Goal: Information Seeking & Learning: Learn about a topic

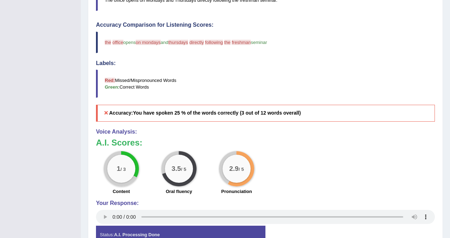
click at [449, 11] on div "Home Practice Speaking: Repeat Sentence 785 RS * Remember to use the device Mac…" at bounding box center [265, 18] width 369 height 487
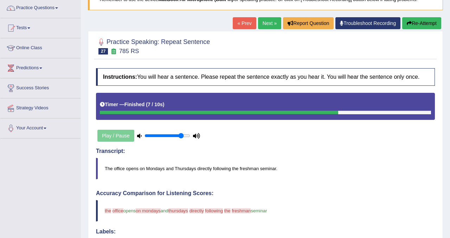
scroll to position [56, 0]
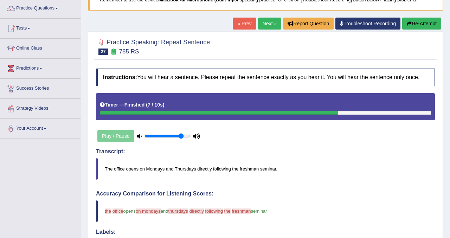
click at [411, 24] on button "Re-Attempt" at bounding box center [421, 24] width 39 height 12
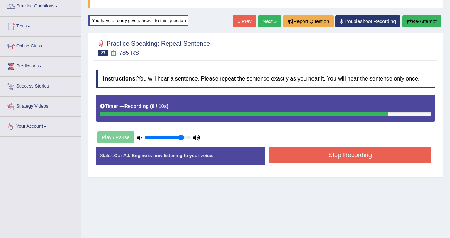
click at [310, 160] on button "Stop Recording" at bounding box center [350, 155] width 163 height 16
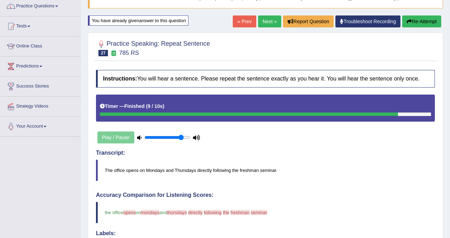
click at [426, 21] on button "Re-Attempt" at bounding box center [421, 21] width 39 height 12
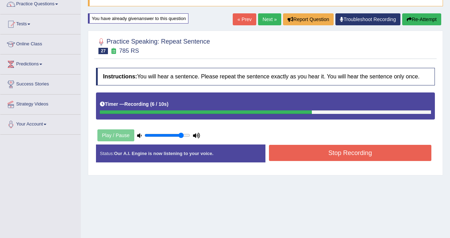
click at [320, 154] on button "Stop Recording" at bounding box center [350, 153] width 163 height 16
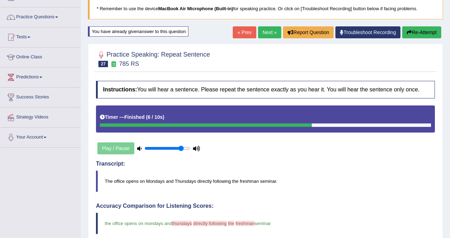
scroll to position [46, 0]
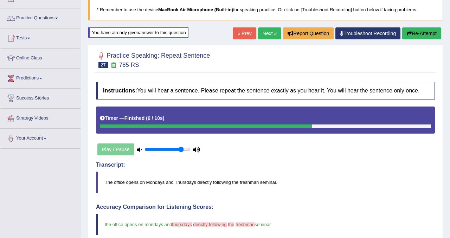
click at [267, 38] on link "Next »" at bounding box center [269, 33] width 23 height 12
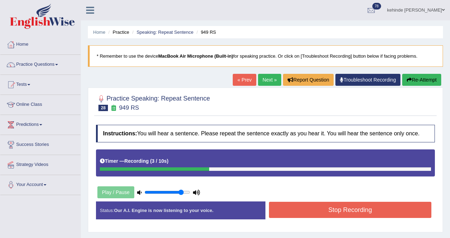
click at [282, 215] on button "Stop Recording" at bounding box center [350, 210] width 163 height 16
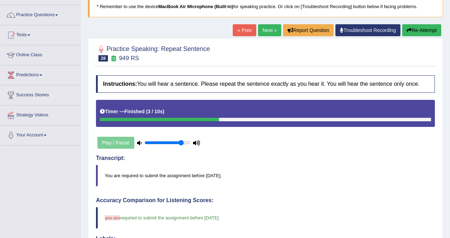
scroll to position [42, 0]
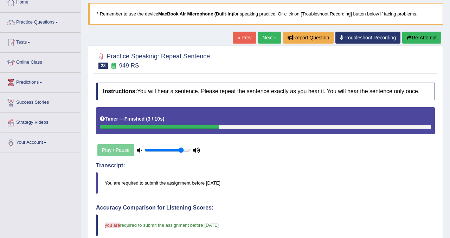
click at [262, 42] on link "Next »" at bounding box center [269, 38] width 23 height 12
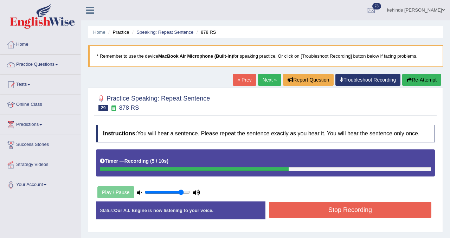
click at [296, 218] on button "Stop Recording" at bounding box center [350, 210] width 163 height 16
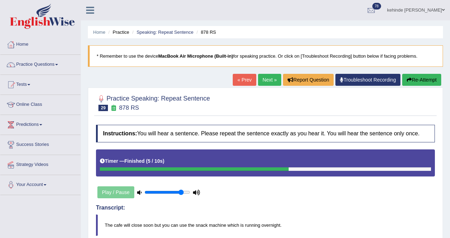
click at [264, 83] on link "Next »" at bounding box center [269, 80] width 23 height 12
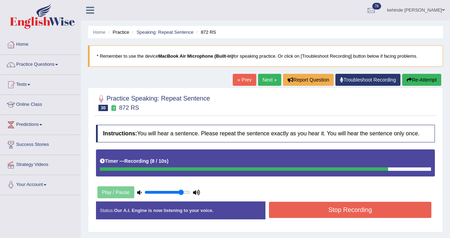
click at [296, 217] on button "Stop Recording" at bounding box center [350, 210] width 163 height 16
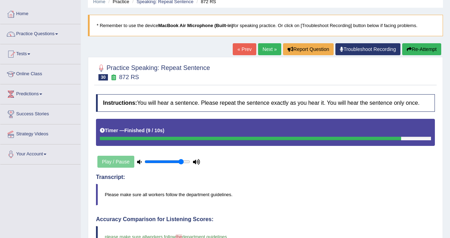
scroll to position [28, 0]
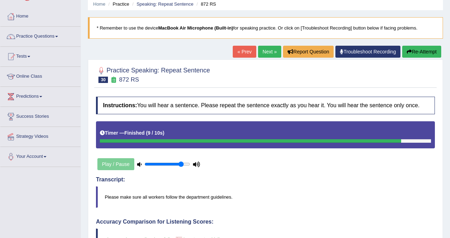
click at [264, 55] on link "Next »" at bounding box center [269, 52] width 23 height 12
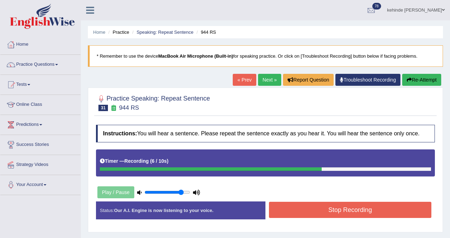
click at [283, 211] on button "Stop Recording" at bounding box center [350, 210] width 163 height 16
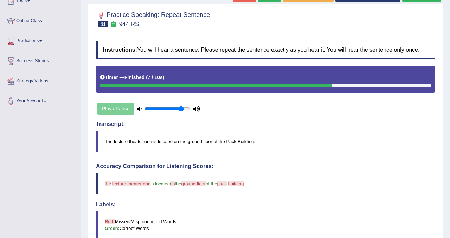
scroll to position [56, 0]
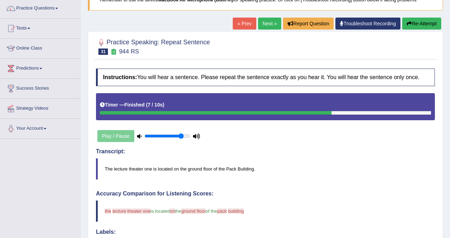
click at [417, 25] on button "Re-Attempt" at bounding box center [421, 24] width 39 height 12
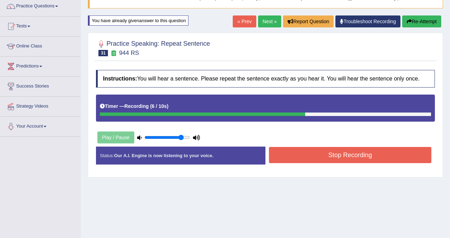
click at [306, 157] on button "Stop Recording" at bounding box center [350, 155] width 163 height 16
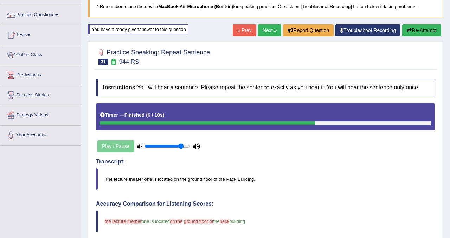
scroll to position [44, 0]
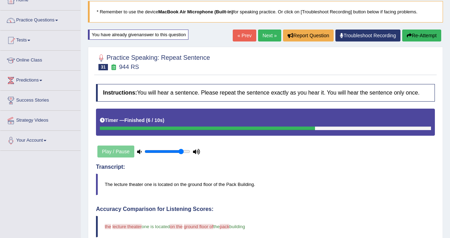
click at [427, 38] on button "Re-Attempt" at bounding box center [421, 36] width 39 height 12
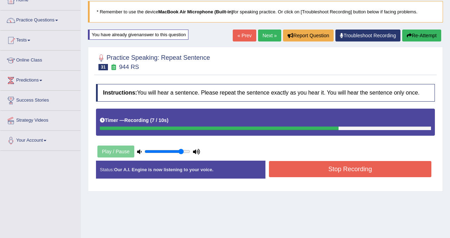
click at [287, 172] on button "Stop Recording" at bounding box center [350, 169] width 163 height 16
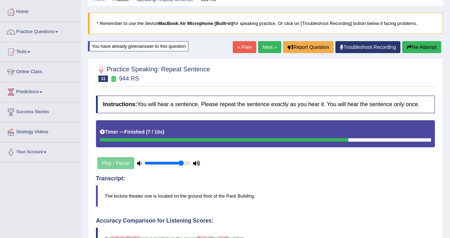
scroll to position [30, 0]
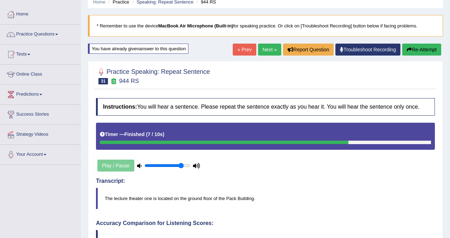
click at [264, 50] on link "Next »" at bounding box center [269, 50] width 23 height 12
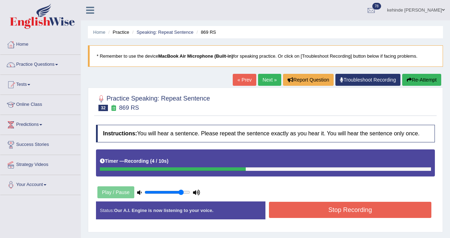
click at [295, 217] on button "Stop Recording" at bounding box center [350, 210] width 163 height 16
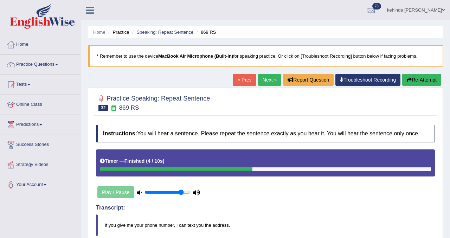
click at [265, 81] on link "Next »" at bounding box center [269, 80] width 23 height 12
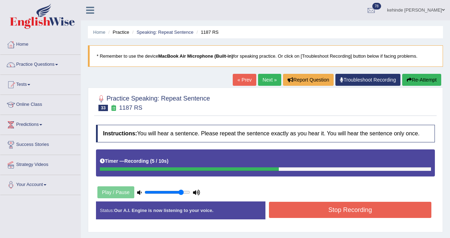
click at [284, 217] on button "Stop Recording" at bounding box center [350, 210] width 163 height 16
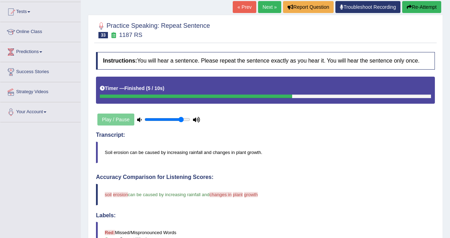
scroll to position [70, 0]
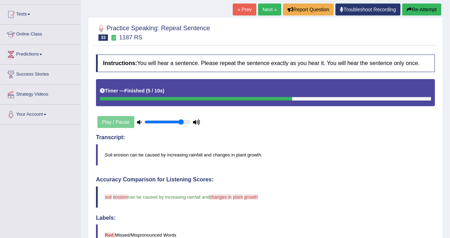
click at [260, 11] on link "Next »" at bounding box center [269, 10] width 23 height 12
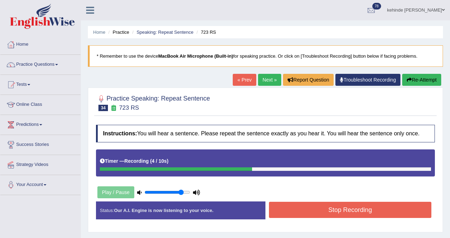
click at [290, 218] on button "Stop Recording" at bounding box center [350, 210] width 163 height 16
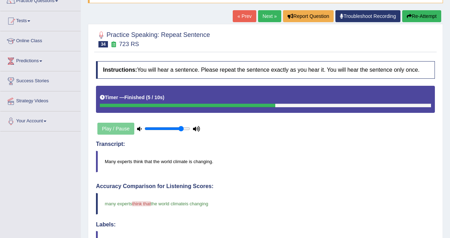
scroll to position [42, 0]
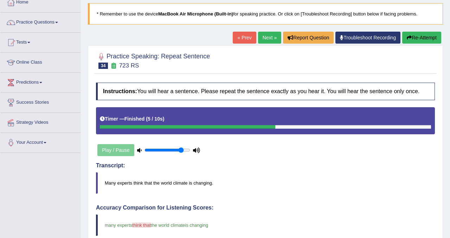
click at [258, 39] on link "Next »" at bounding box center [269, 38] width 23 height 12
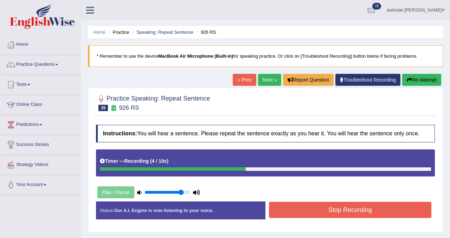
click at [282, 212] on button "Stop Recording" at bounding box center [350, 210] width 163 height 16
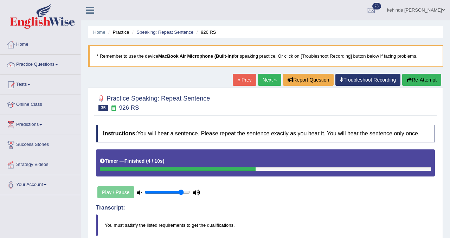
click at [263, 84] on link "Next »" at bounding box center [269, 80] width 23 height 12
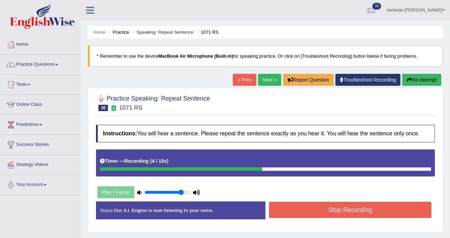
click at [286, 212] on button "Stop Recording" at bounding box center [350, 210] width 163 height 16
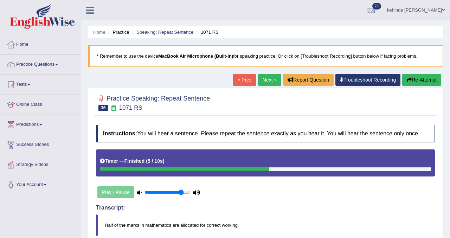
click at [263, 82] on link "Next »" at bounding box center [269, 80] width 23 height 12
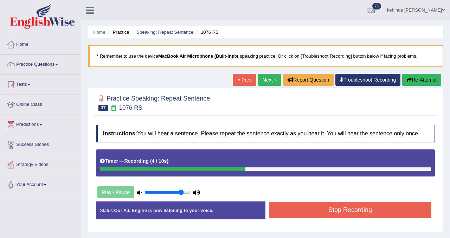
click at [282, 218] on button "Stop Recording" at bounding box center [350, 210] width 163 height 16
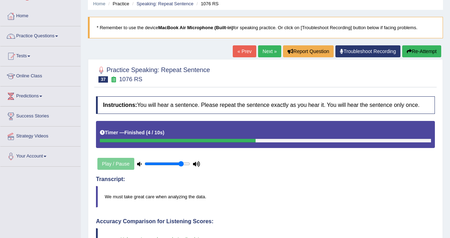
scroll to position [28, 0]
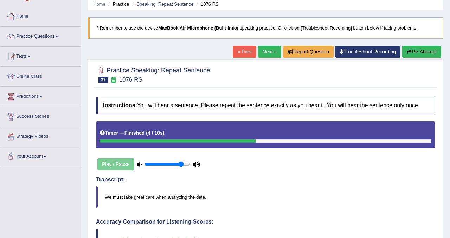
click at [261, 49] on link "Next »" at bounding box center [269, 52] width 23 height 12
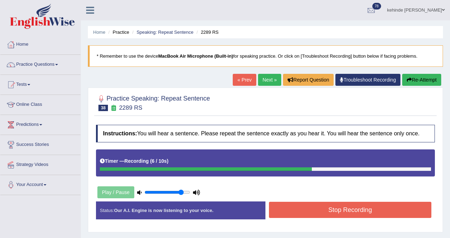
click at [280, 215] on button "Stop Recording" at bounding box center [350, 210] width 163 height 16
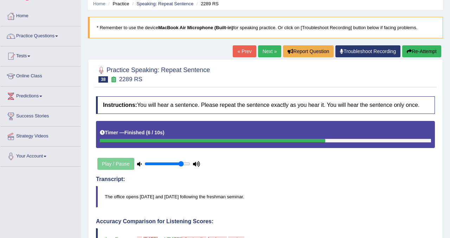
scroll to position [28, 0]
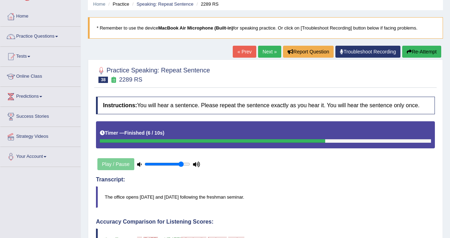
click at [268, 54] on link "Next »" at bounding box center [269, 52] width 23 height 12
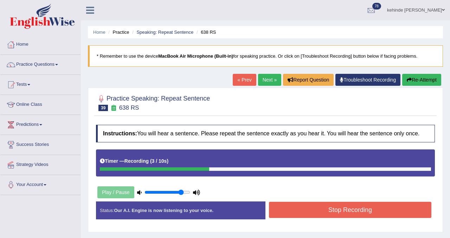
click at [274, 215] on button "Stop Recording" at bounding box center [350, 210] width 163 height 16
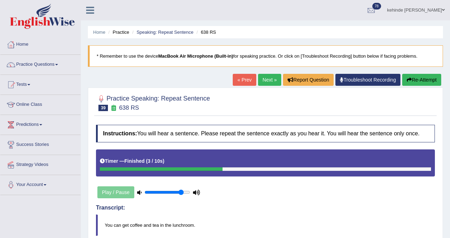
click at [263, 81] on link "Next »" at bounding box center [269, 80] width 23 height 12
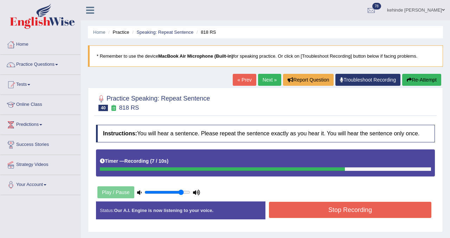
click at [301, 214] on button "Stop Recording" at bounding box center [350, 210] width 163 height 16
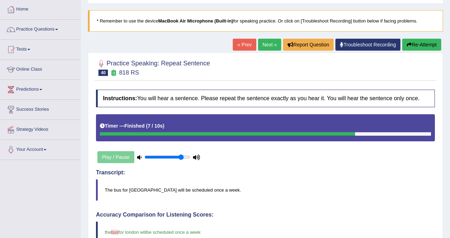
scroll to position [28, 0]
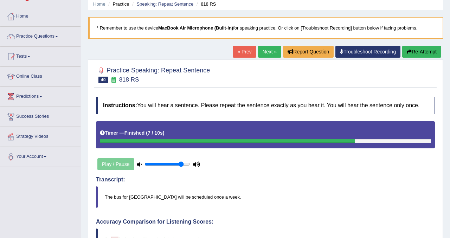
click at [171, 2] on link "Speaking: Repeat Sentence" at bounding box center [164, 3] width 57 height 5
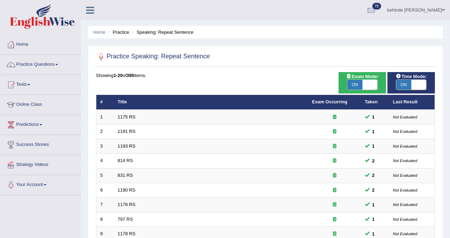
click at [450, 146] on div "Home Practice Speaking: Repeat Sentence Practice Speaking: Repeat Sentence Time…" at bounding box center [265, 224] width 369 height 448
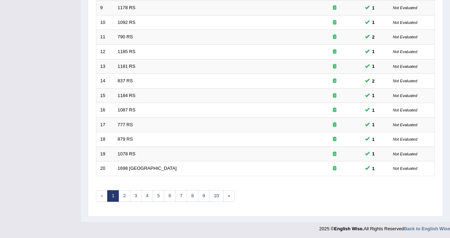
scroll to position [228, 0]
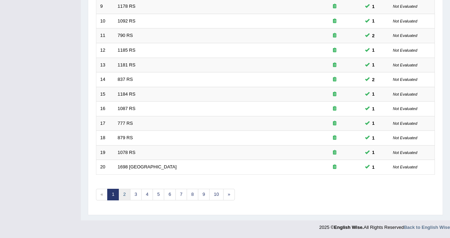
click at [125, 195] on link "2" at bounding box center [125, 195] width 12 height 12
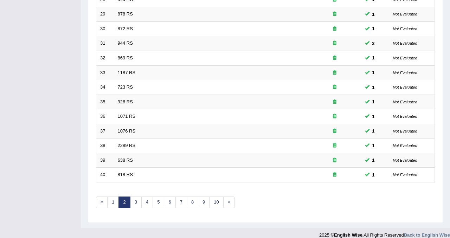
scroll to position [228, 0]
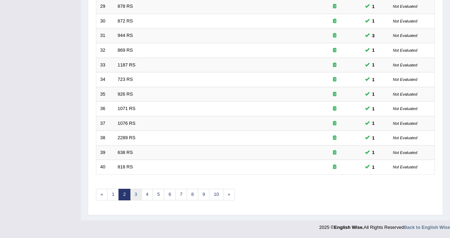
click at [136, 193] on link "3" at bounding box center [136, 195] width 12 height 12
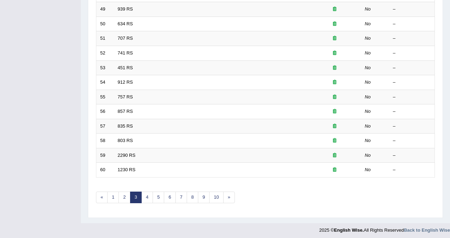
scroll to position [228, 0]
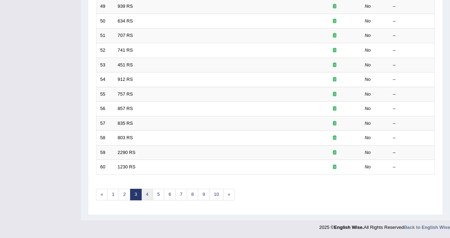
click at [146, 192] on link "4" at bounding box center [147, 195] width 12 height 12
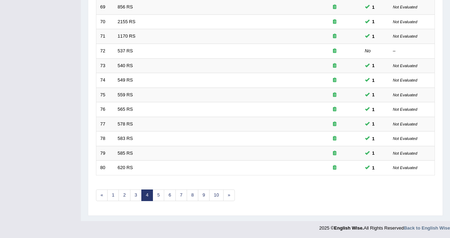
scroll to position [228, 0]
click at [158, 195] on link "5" at bounding box center [159, 195] width 12 height 12
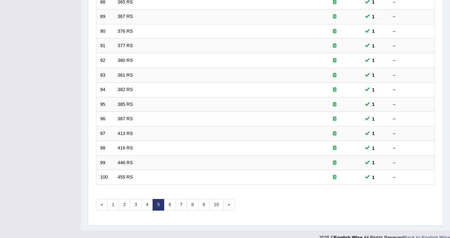
scroll to position [228, 0]
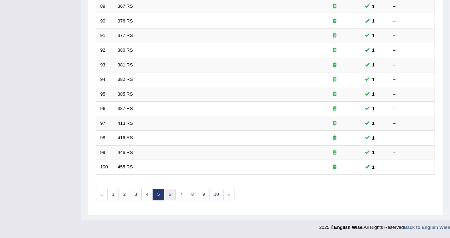
click at [169, 194] on link "6" at bounding box center [170, 195] width 12 height 12
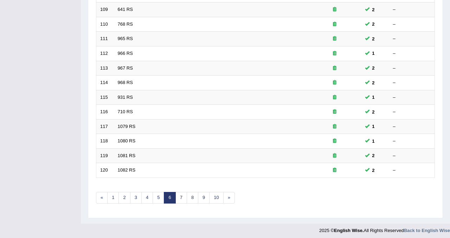
scroll to position [228, 0]
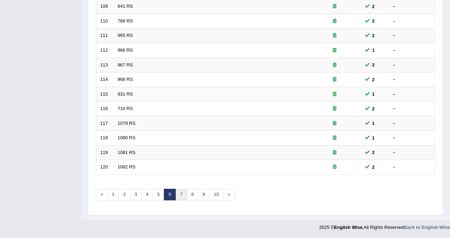
click at [180, 195] on link "7" at bounding box center [182, 195] width 12 height 12
click at [181, 197] on link "8" at bounding box center [182, 195] width 12 height 12
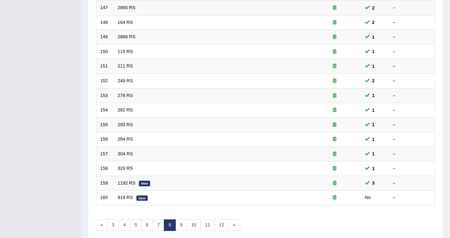
scroll to position [228, 0]
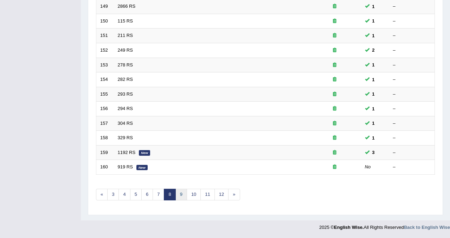
click at [181, 197] on link "9" at bounding box center [182, 195] width 12 height 12
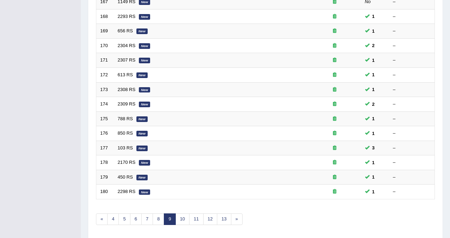
scroll to position [228, 0]
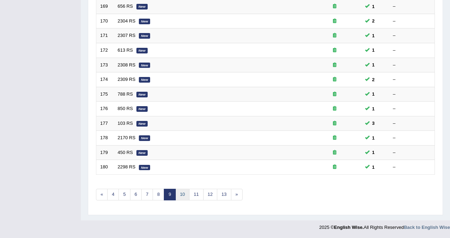
click at [184, 197] on link "10" at bounding box center [183, 195] width 14 height 12
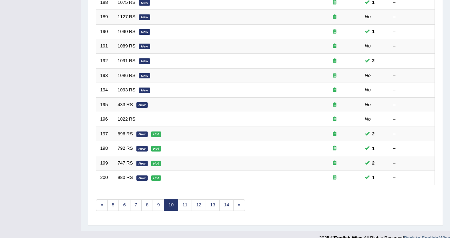
scroll to position [228, 0]
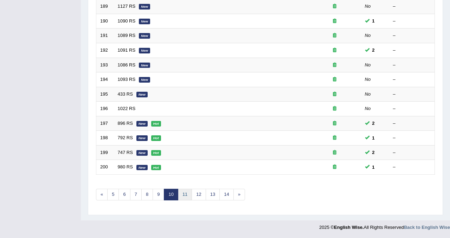
click at [185, 195] on link "11" at bounding box center [185, 195] width 14 height 12
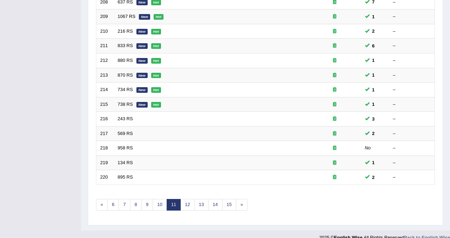
scroll to position [228, 0]
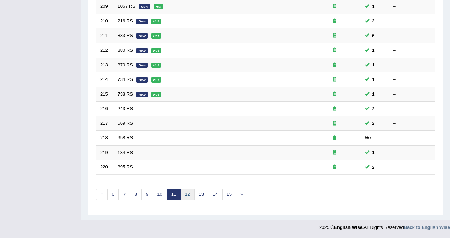
click at [190, 196] on link "12" at bounding box center [187, 195] width 14 height 12
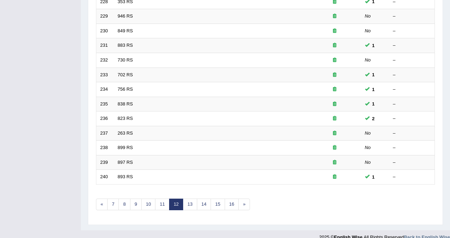
scroll to position [228, 0]
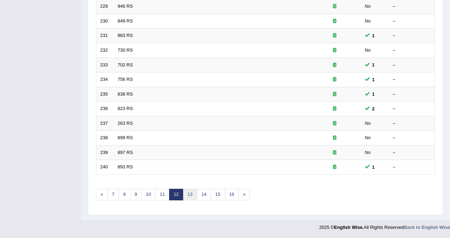
click at [191, 195] on link "13" at bounding box center [190, 195] width 14 height 12
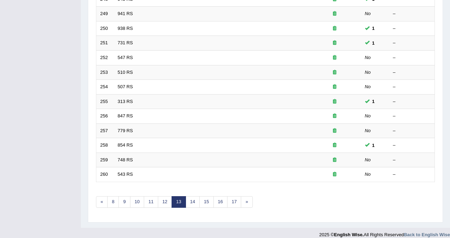
scroll to position [228, 0]
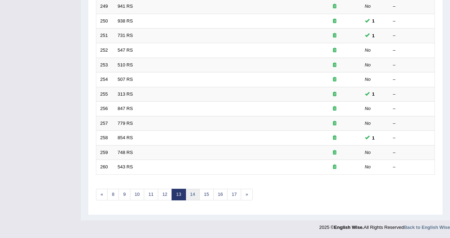
click at [193, 195] on link "14" at bounding box center [193, 195] width 14 height 12
click at [196, 195] on link "15" at bounding box center [195, 195] width 14 height 12
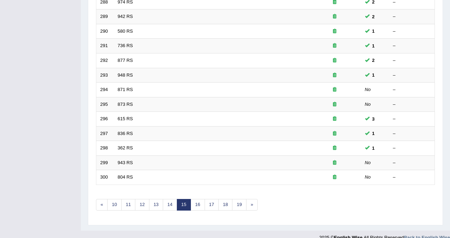
scroll to position [228, 0]
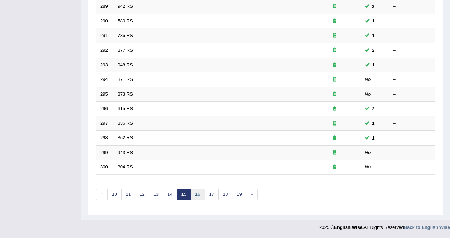
click at [198, 195] on link "16" at bounding box center [198, 195] width 14 height 12
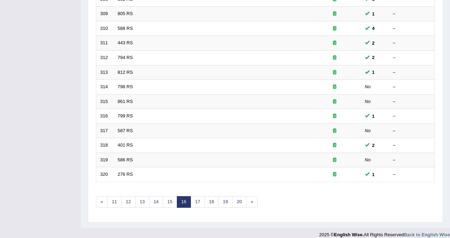
scroll to position [228, 0]
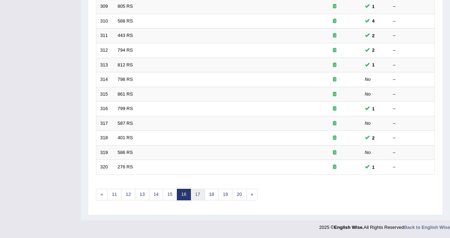
click at [198, 196] on link "17" at bounding box center [198, 195] width 14 height 12
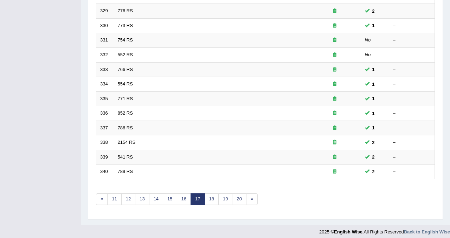
scroll to position [228, 0]
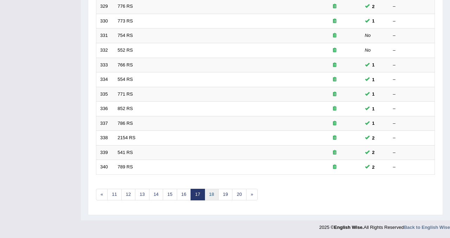
click at [211, 195] on link "18" at bounding box center [212, 195] width 14 height 12
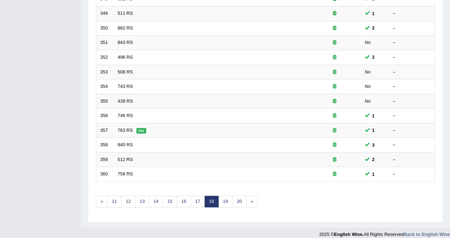
scroll to position [228, 0]
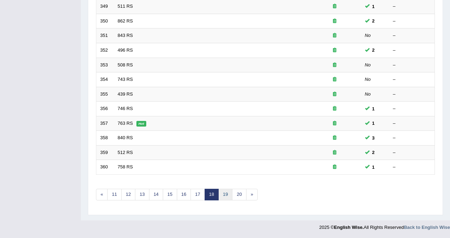
click at [224, 192] on link "19" at bounding box center [225, 195] width 14 height 12
click at [238, 193] on link "20" at bounding box center [239, 195] width 14 height 12
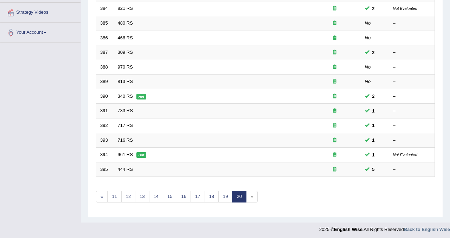
scroll to position [154, 0]
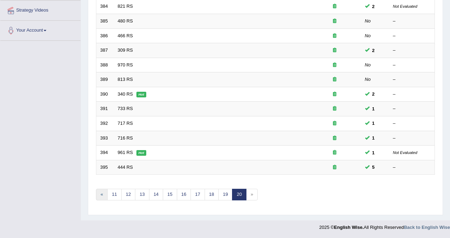
click at [103, 195] on link "«" at bounding box center [102, 195] width 12 height 12
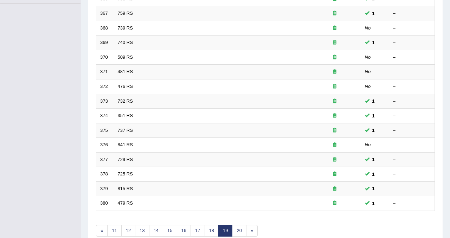
scroll to position [199, 0]
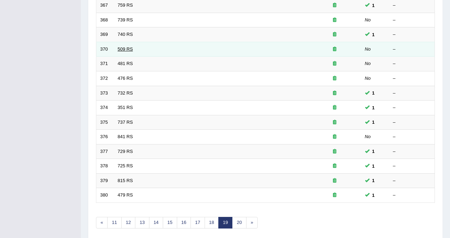
click at [118, 51] on link "509 RS" at bounding box center [125, 48] width 15 height 5
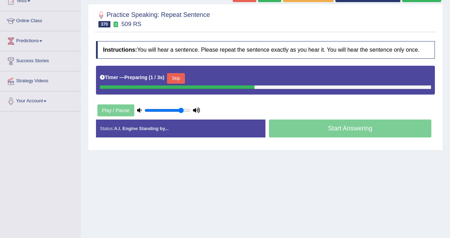
scroll to position [84, 0]
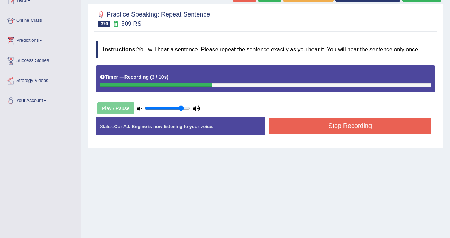
click at [278, 134] on button "Stop Recording" at bounding box center [350, 126] width 163 height 16
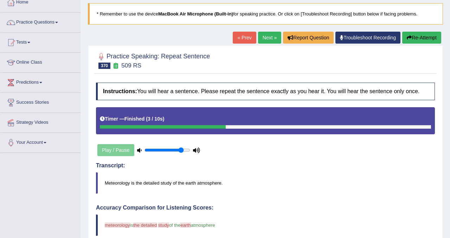
scroll to position [42, 0]
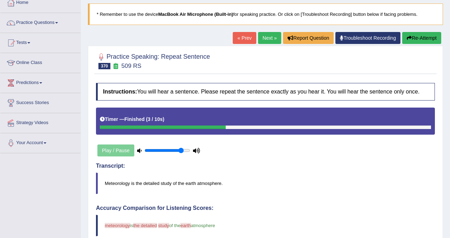
click at [427, 37] on button "Re-Attempt" at bounding box center [421, 38] width 39 height 12
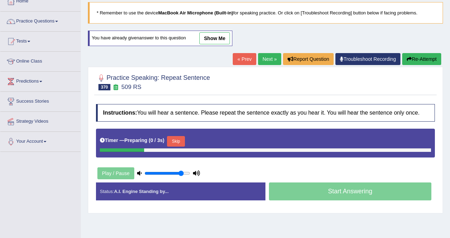
scroll to position [42, 0]
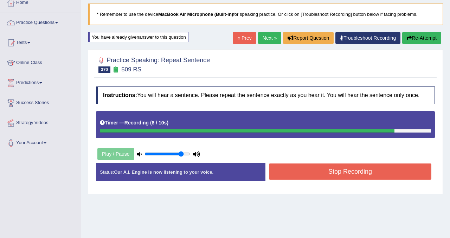
click at [337, 180] on button "Stop Recording" at bounding box center [350, 172] width 163 height 16
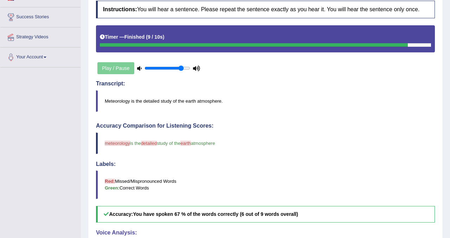
scroll to position [126, 0]
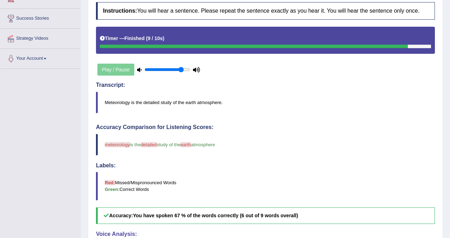
click at [450, 39] on div "Home Practice Speaking: Repeat Sentence 509 RS * Remember to use the device Mac…" at bounding box center [265, 119] width 369 height 491
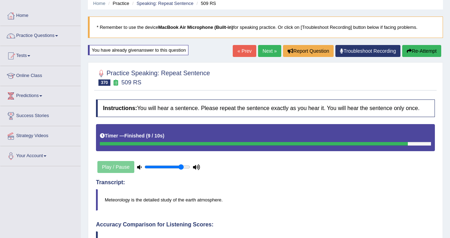
scroll to position [28, 0]
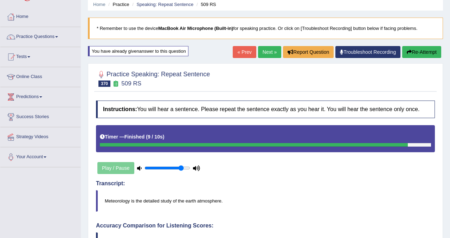
click at [259, 51] on link "Next »" at bounding box center [269, 52] width 23 height 12
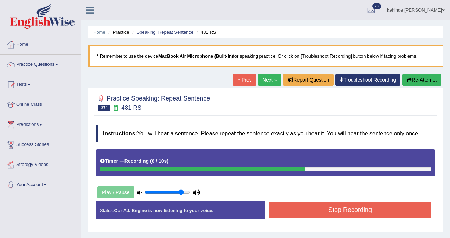
click at [284, 214] on button "Stop Recording" at bounding box center [350, 210] width 163 height 16
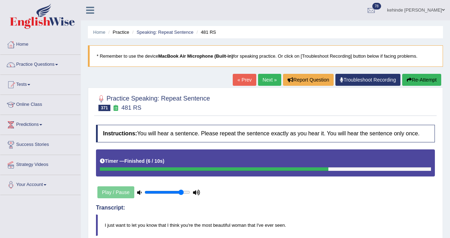
click at [267, 80] on link "Next »" at bounding box center [269, 80] width 23 height 12
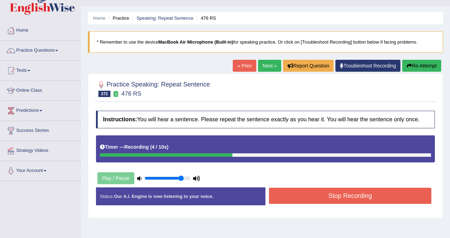
scroll to position [28, 0]
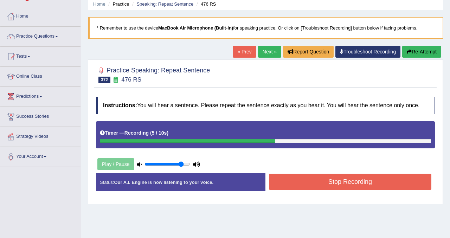
click at [288, 188] on button "Stop Recording" at bounding box center [350, 182] width 163 height 16
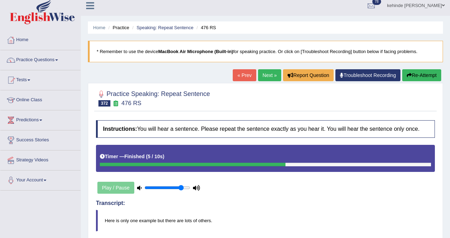
scroll to position [0, 0]
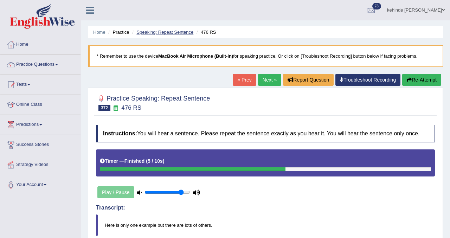
click at [161, 30] on link "Speaking: Repeat Sentence" at bounding box center [164, 32] width 57 height 5
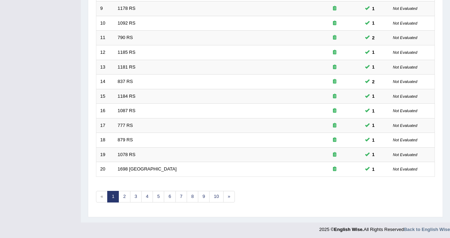
scroll to position [228, 0]
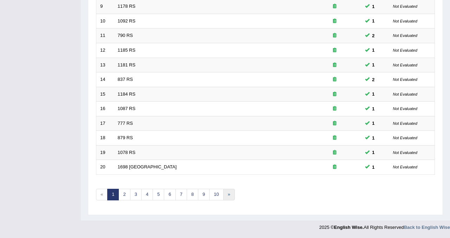
click at [231, 194] on link "»" at bounding box center [229, 195] width 12 height 12
click at [229, 193] on link "»" at bounding box center [229, 195] width 12 height 12
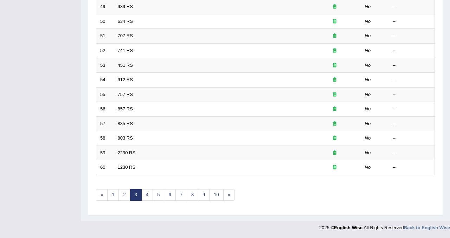
scroll to position [228, 0]
click at [229, 197] on link "»" at bounding box center [229, 195] width 12 height 12
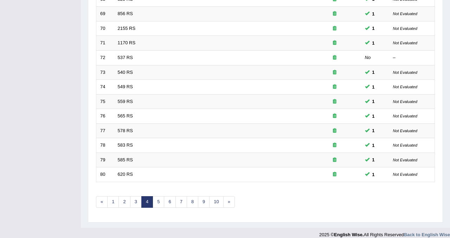
scroll to position [228, 0]
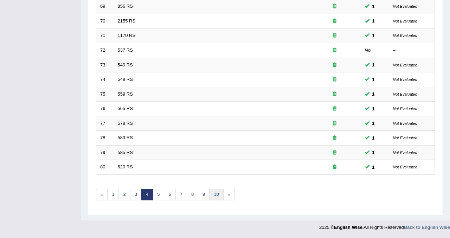
click at [219, 195] on link "10" at bounding box center [216, 195] width 14 height 12
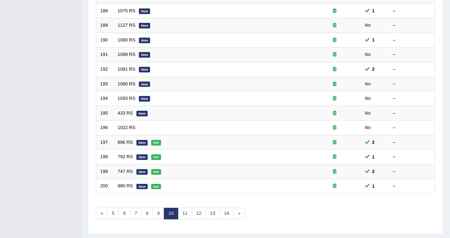
scroll to position [228, 0]
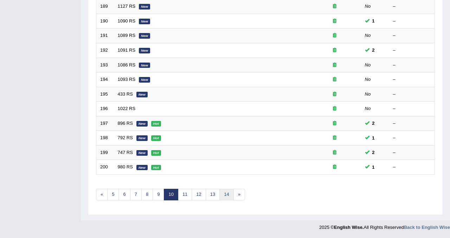
click at [227, 196] on link "14" at bounding box center [227, 195] width 14 height 12
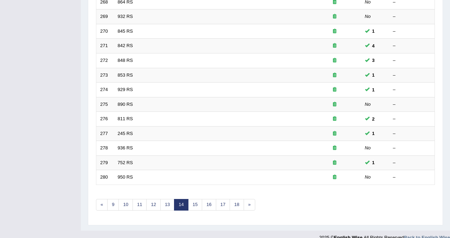
scroll to position [228, 0]
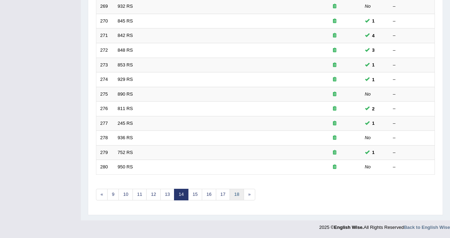
click at [237, 195] on link "18" at bounding box center [237, 195] width 14 height 12
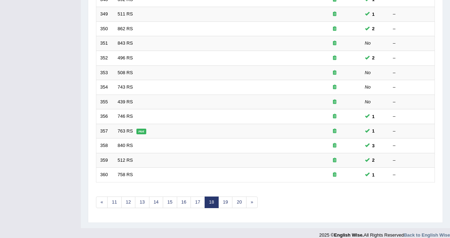
scroll to position [228, 0]
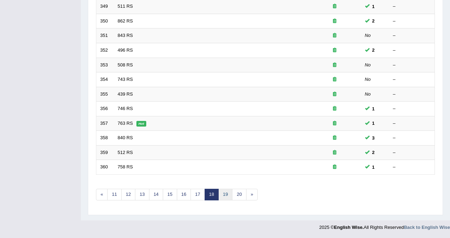
click at [226, 196] on link "19" at bounding box center [225, 195] width 14 height 12
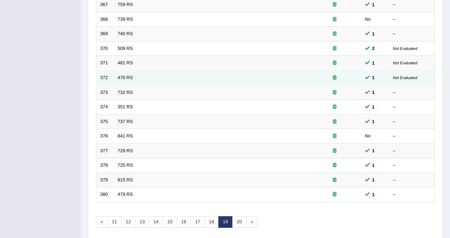
scroll to position [228, 0]
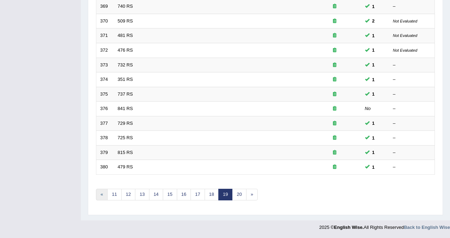
click at [102, 196] on link "«" at bounding box center [102, 195] width 12 height 12
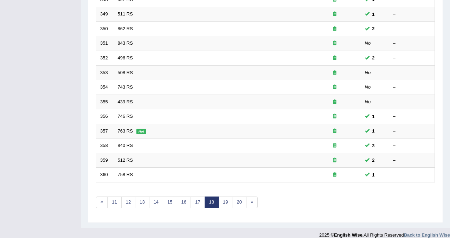
scroll to position [228, 0]
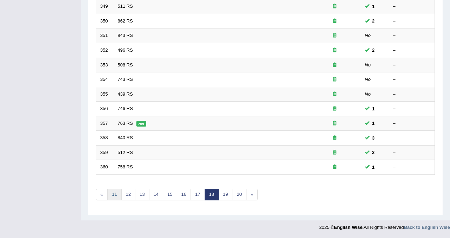
click at [111, 195] on link "11" at bounding box center [114, 195] width 14 height 12
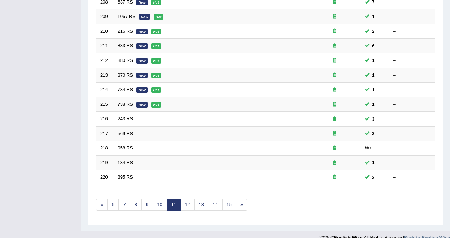
scroll to position [225, 0]
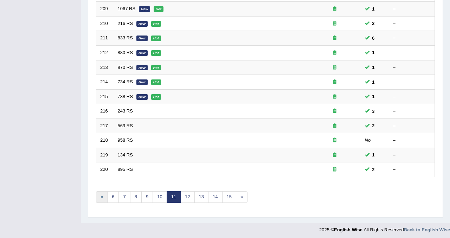
click at [100, 198] on link "«" at bounding box center [102, 197] width 12 height 12
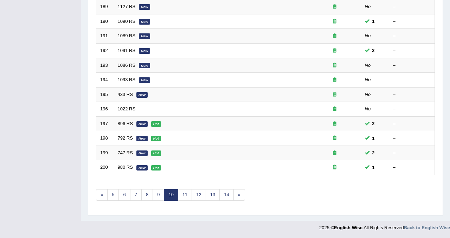
scroll to position [228, 0]
click at [113, 195] on link "5" at bounding box center [113, 195] width 12 height 12
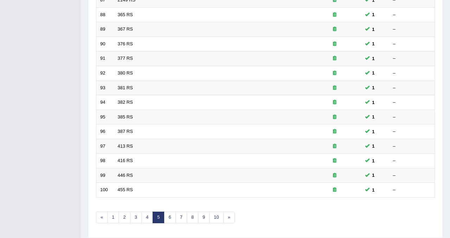
scroll to position [212, 0]
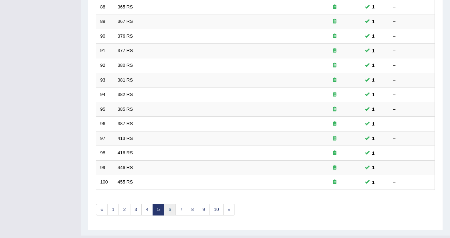
click at [169, 210] on link "6" at bounding box center [170, 210] width 12 height 12
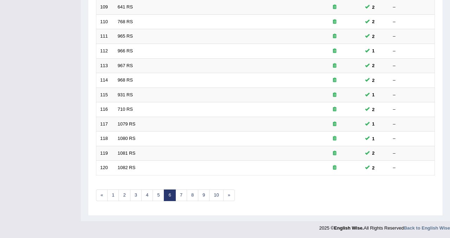
scroll to position [228, 0]
click at [147, 196] on link "4" at bounding box center [147, 195] width 12 height 12
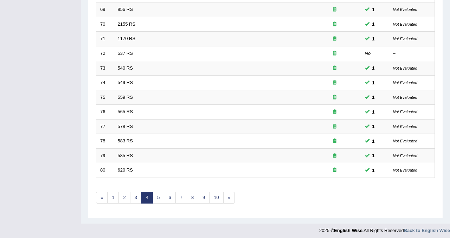
scroll to position [228, 0]
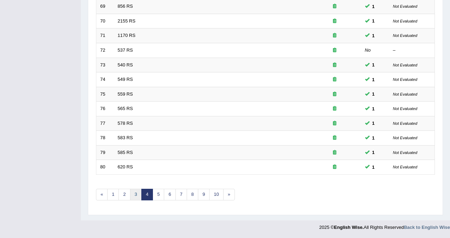
click at [136, 195] on link "3" at bounding box center [136, 195] width 12 height 12
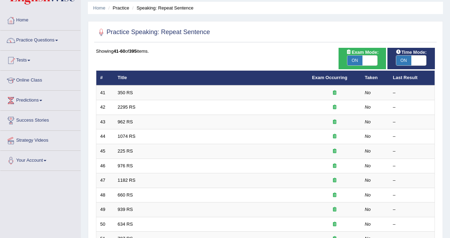
scroll to position [17, 0]
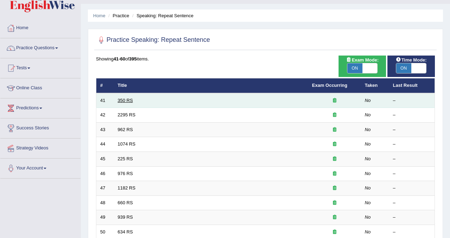
click at [125, 99] on link "350 RS" at bounding box center [125, 100] width 15 height 5
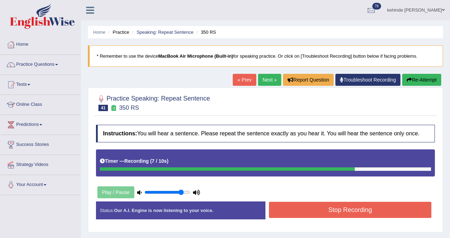
click at [279, 217] on button "Stop Recording" at bounding box center [350, 210] width 163 height 16
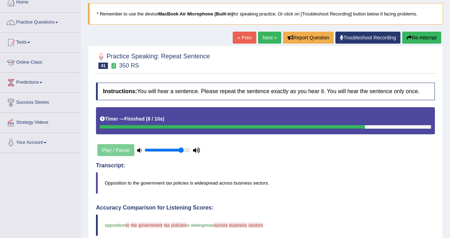
scroll to position [28, 0]
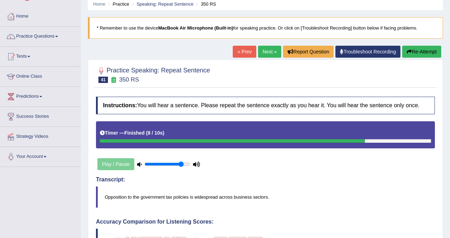
click at [415, 51] on button "Re-Attempt" at bounding box center [421, 52] width 39 height 12
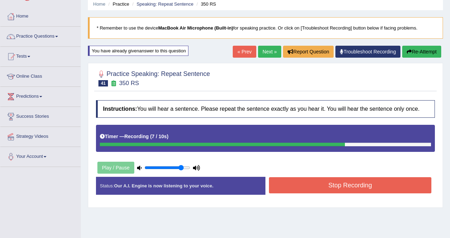
click at [300, 184] on button "Stop Recording" at bounding box center [350, 185] width 163 height 16
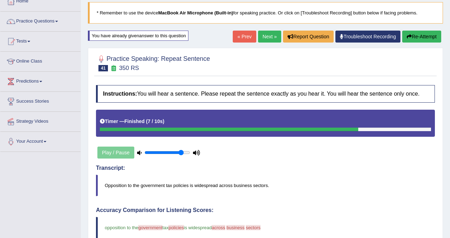
scroll to position [42, 0]
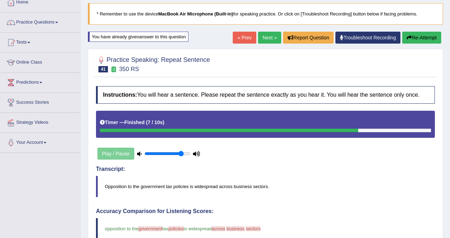
click at [421, 36] on button "Re-Attempt" at bounding box center [421, 38] width 39 height 12
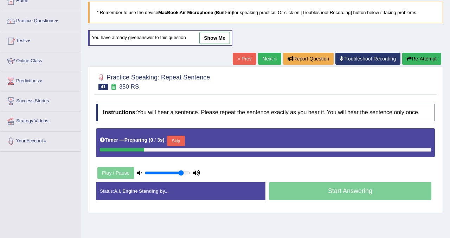
scroll to position [42, 0]
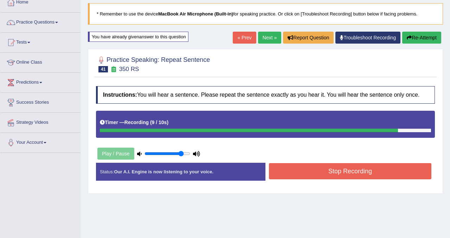
click at [323, 179] on button "Stop Recording" at bounding box center [350, 171] width 163 height 16
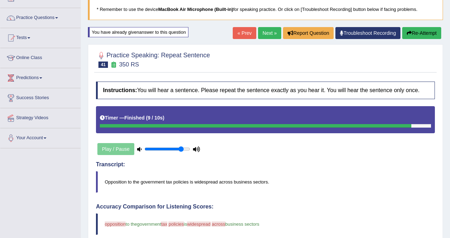
scroll to position [28, 0]
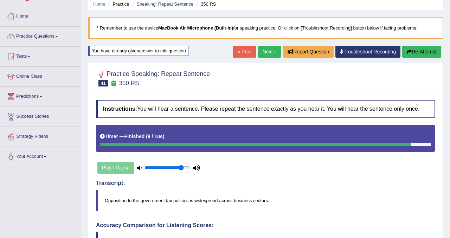
click at [415, 51] on button "Re-Attempt" at bounding box center [421, 52] width 39 height 12
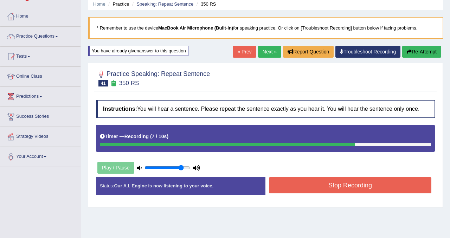
click at [313, 193] on button "Stop Recording" at bounding box center [350, 185] width 163 height 16
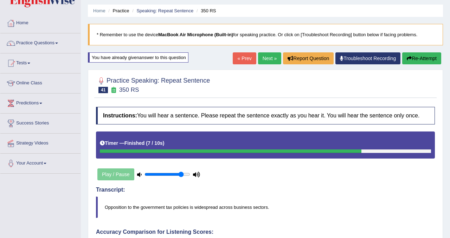
scroll to position [14, 0]
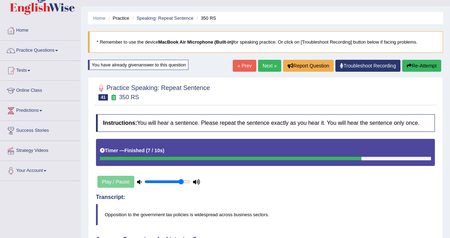
click at [265, 68] on link "Next »" at bounding box center [269, 66] width 23 height 12
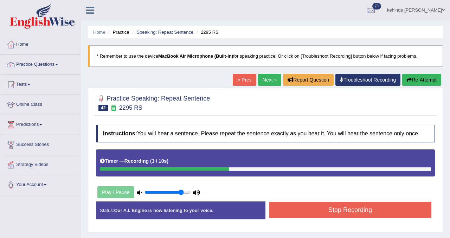
click at [287, 220] on div "Stop Recording" at bounding box center [351, 211] width 170 height 18
click at [291, 217] on button "Stop Recording" at bounding box center [350, 210] width 163 height 16
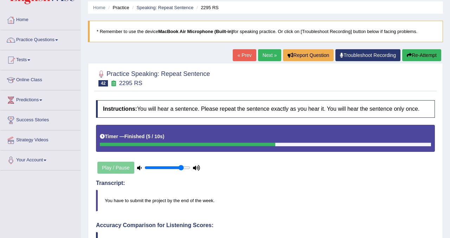
scroll to position [14, 0]
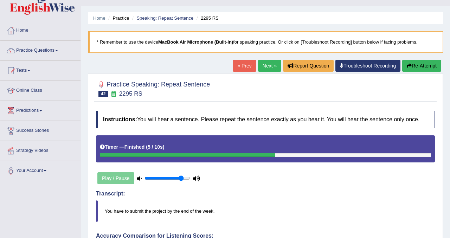
click at [262, 63] on link "Next »" at bounding box center [269, 66] width 23 height 12
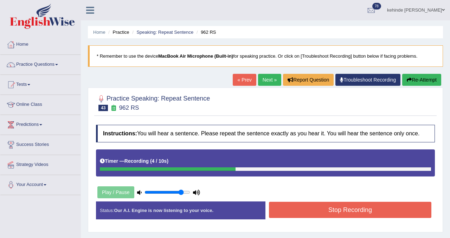
click at [278, 213] on button "Stop Recording" at bounding box center [350, 210] width 163 height 16
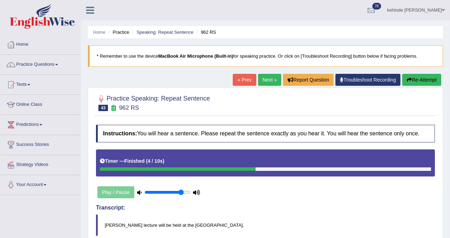
click at [417, 82] on button "Re-Attempt" at bounding box center [421, 80] width 39 height 12
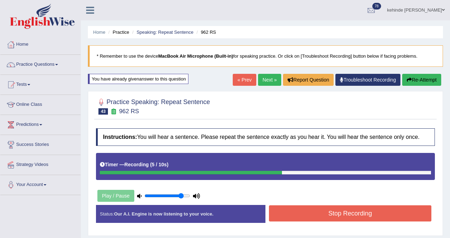
click at [306, 222] on button "Stop Recording" at bounding box center [350, 213] width 163 height 16
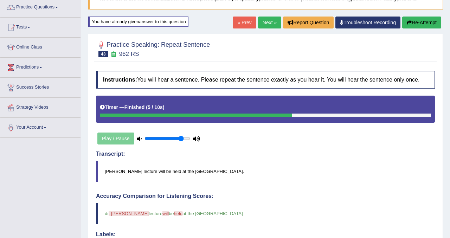
scroll to position [56, 0]
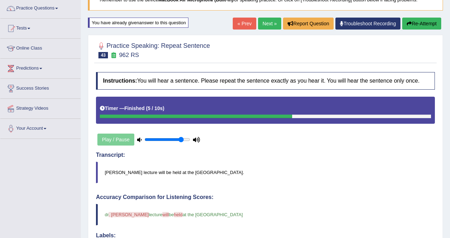
click at [262, 26] on link "Next »" at bounding box center [269, 24] width 23 height 12
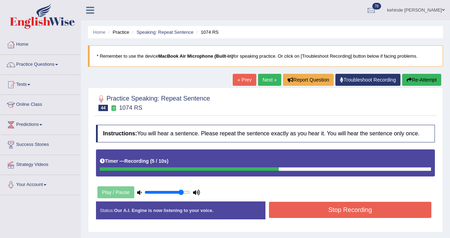
click at [280, 217] on button "Stop Recording" at bounding box center [350, 210] width 163 height 16
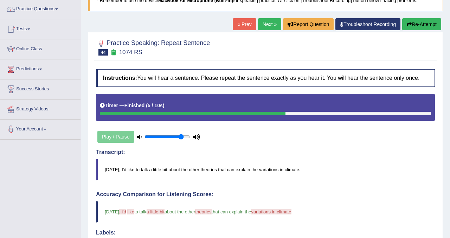
scroll to position [42, 0]
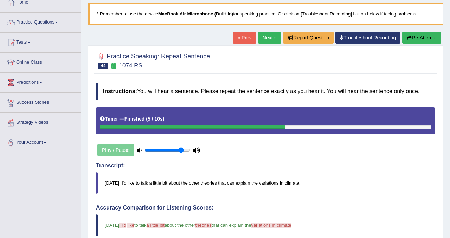
click at [416, 39] on button "Re-Attempt" at bounding box center [421, 38] width 39 height 12
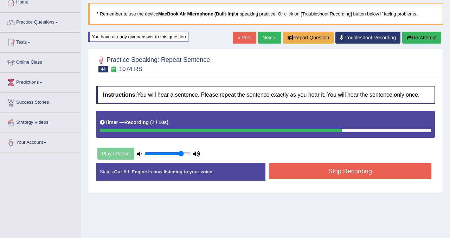
click at [326, 177] on button "Stop Recording" at bounding box center [350, 171] width 163 height 16
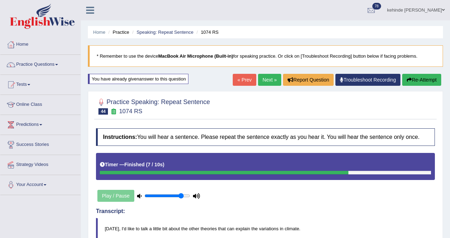
click at [261, 79] on link "Next »" at bounding box center [269, 80] width 23 height 12
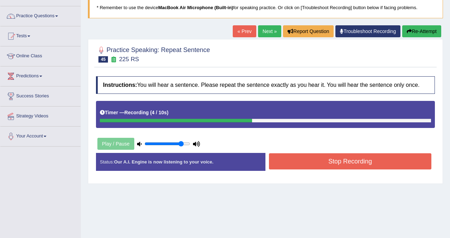
scroll to position [56, 0]
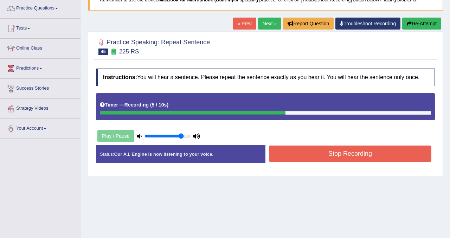
click at [294, 162] on button "Stop Recording" at bounding box center [350, 154] width 163 height 16
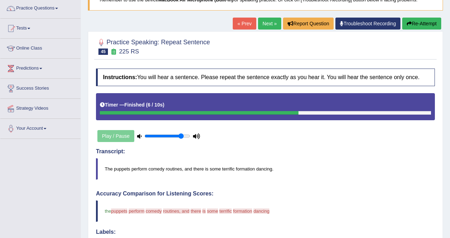
click at [415, 22] on button "Re-Attempt" at bounding box center [421, 24] width 39 height 12
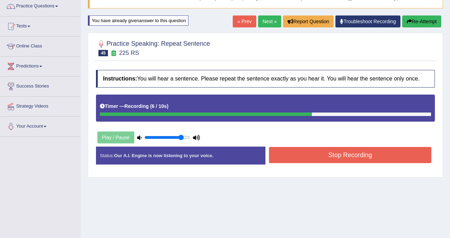
click at [307, 163] on button "Stop Recording" at bounding box center [350, 155] width 163 height 16
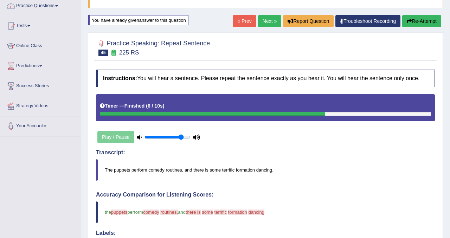
scroll to position [58, 0]
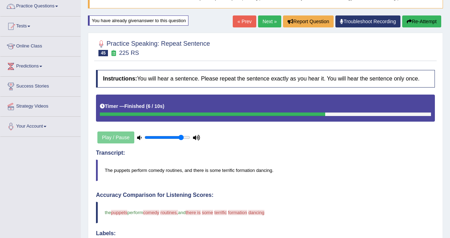
click at [415, 20] on button "Re-Attempt" at bounding box center [421, 21] width 39 height 12
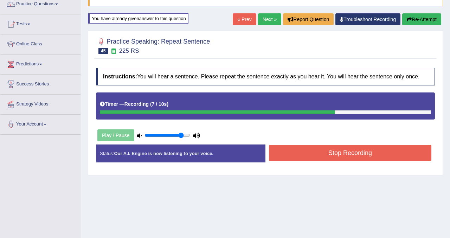
click at [280, 161] on button "Stop Recording" at bounding box center [350, 153] width 163 height 16
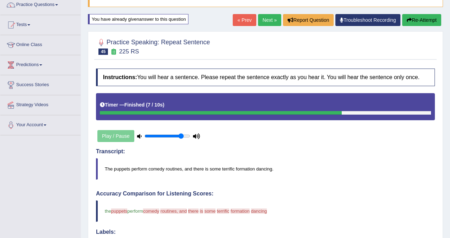
scroll to position [46, 0]
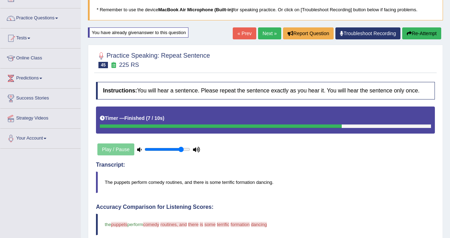
click at [418, 28] on button "Re-Attempt" at bounding box center [421, 33] width 39 height 12
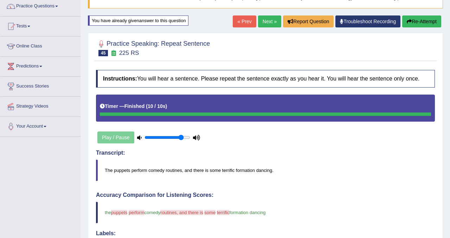
scroll to position [46, 0]
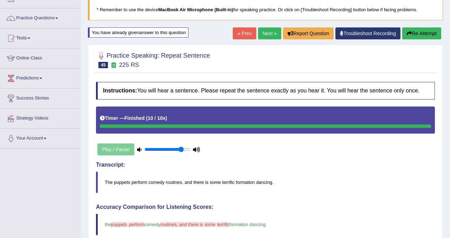
click at [419, 36] on button "Re-Attempt" at bounding box center [421, 33] width 39 height 12
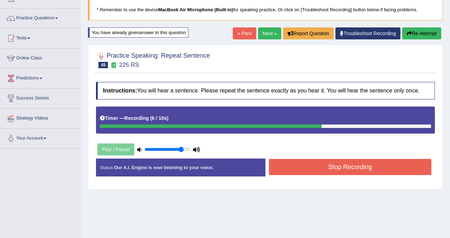
click at [320, 173] on button "Stop Recording" at bounding box center [350, 167] width 163 height 16
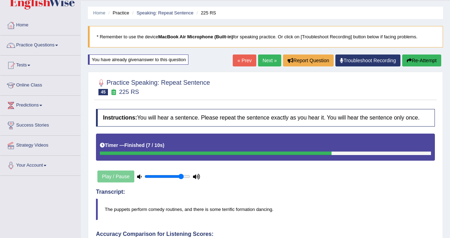
scroll to position [18, 0]
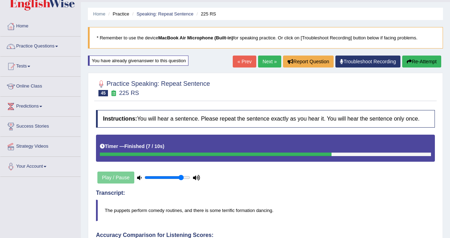
click at [266, 63] on link "Next »" at bounding box center [269, 62] width 23 height 12
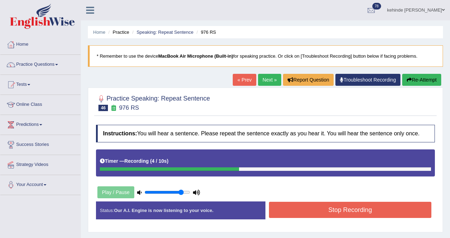
click at [274, 212] on button "Stop Recording" at bounding box center [350, 210] width 163 height 16
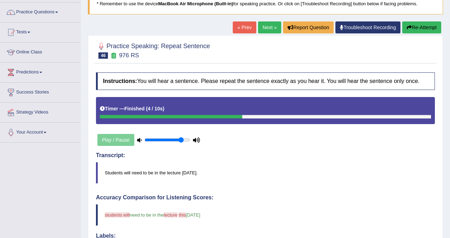
scroll to position [42, 0]
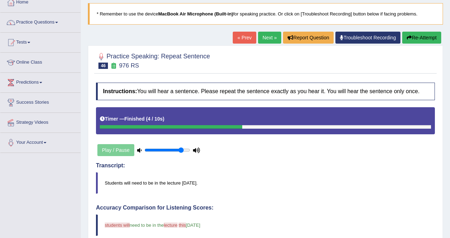
click at [419, 40] on button "Re-Attempt" at bounding box center [421, 38] width 39 height 12
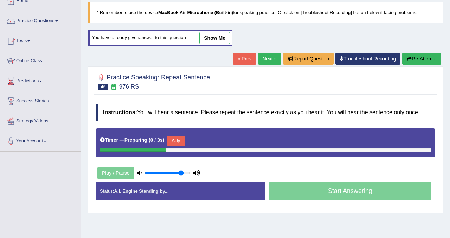
scroll to position [42, 0]
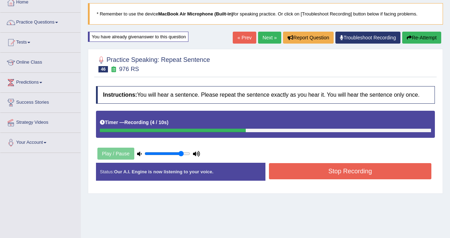
click at [298, 178] on button "Stop Recording" at bounding box center [350, 171] width 163 height 16
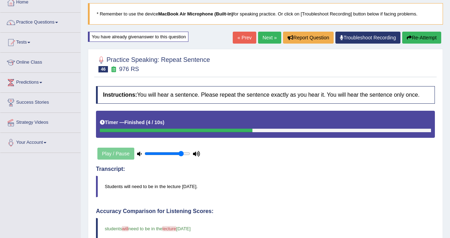
click at [267, 38] on link "Next »" at bounding box center [269, 38] width 23 height 12
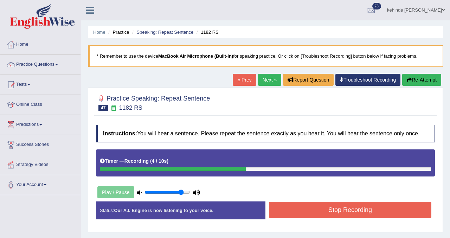
click at [285, 212] on button "Stop Recording" at bounding box center [350, 210] width 163 height 16
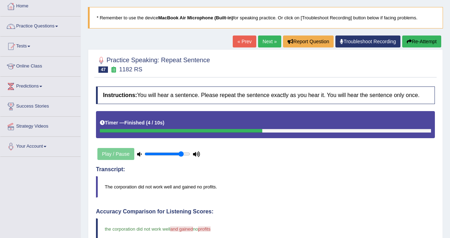
scroll to position [28, 0]
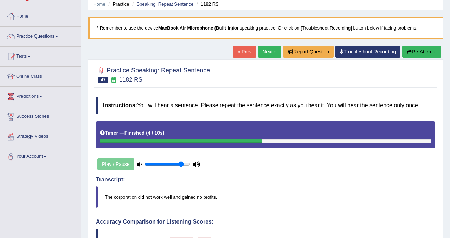
click at [267, 56] on link "Next »" at bounding box center [269, 52] width 23 height 12
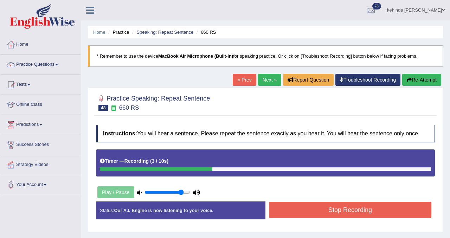
click at [276, 214] on button "Stop Recording" at bounding box center [350, 210] width 163 height 16
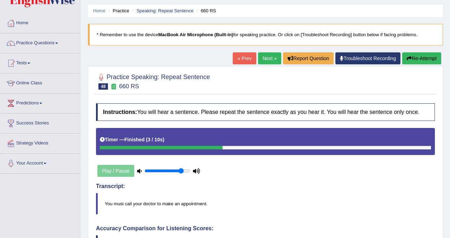
scroll to position [14, 0]
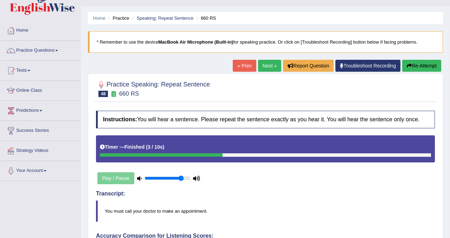
click at [260, 68] on link "Next »" at bounding box center [269, 66] width 23 height 12
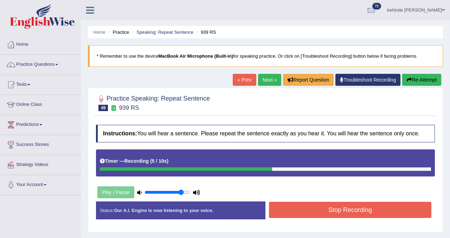
click at [281, 214] on button "Stop Recording" at bounding box center [350, 210] width 163 height 16
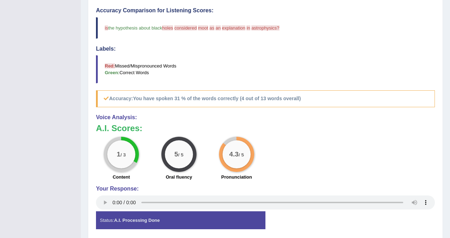
scroll to position [253, 0]
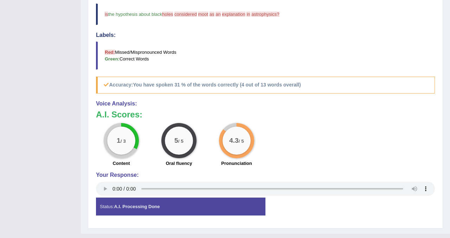
click at [281, 213] on div "Status: A.I. Processing Done Start Answering Stop Recording" at bounding box center [265, 210] width 339 height 25
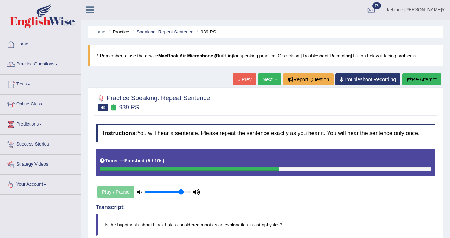
scroll to position [0, 0]
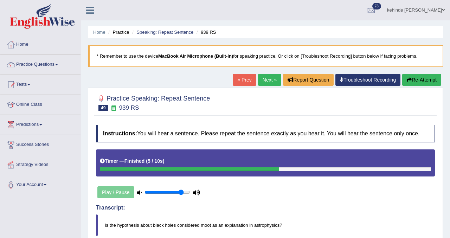
click at [265, 78] on link "Next »" at bounding box center [269, 80] width 23 height 12
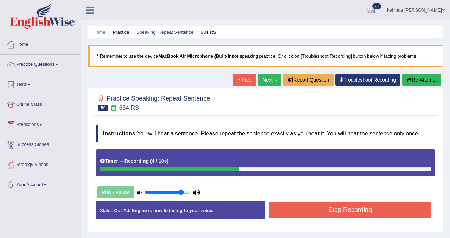
click at [325, 218] on button "Stop Recording" at bounding box center [350, 210] width 163 height 16
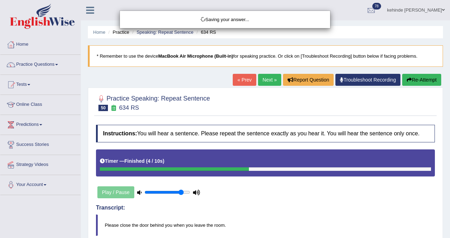
click at [450, 169] on div "Saving your answer..." at bounding box center [225, 119] width 450 height 238
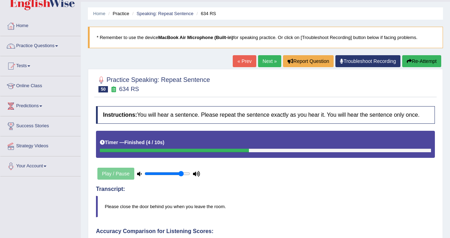
scroll to position [14, 0]
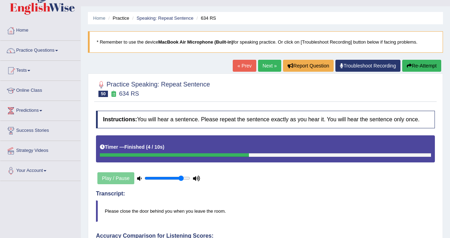
click at [262, 67] on link "Next »" at bounding box center [269, 66] width 23 height 12
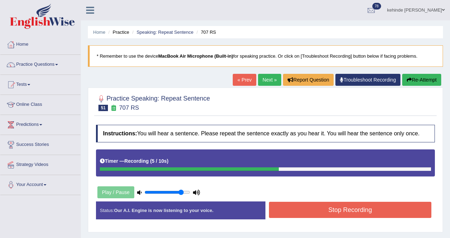
click at [302, 218] on button "Stop Recording" at bounding box center [350, 210] width 163 height 16
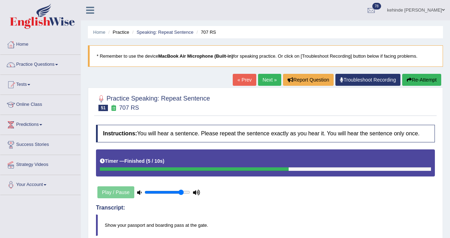
click at [428, 81] on button "Re-Attempt" at bounding box center [421, 80] width 39 height 12
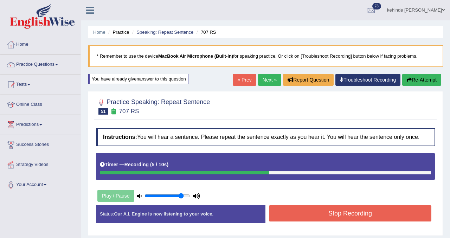
click at [321, 220] on button "Stop Recording" at bounding box center [350, 213] width 163 height 16
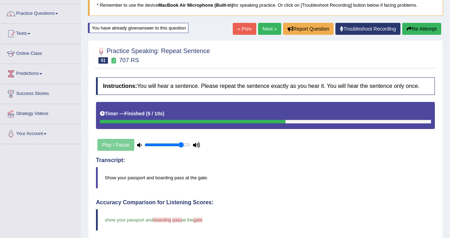
scroll to position [42, 0]
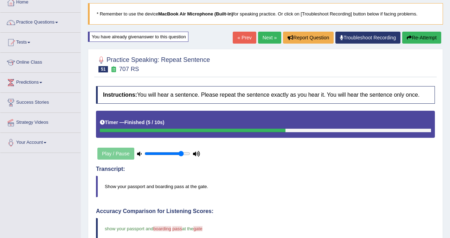
click at [265, 40] on link "Next »" at bounding box center [269, 38] width 23 height 12
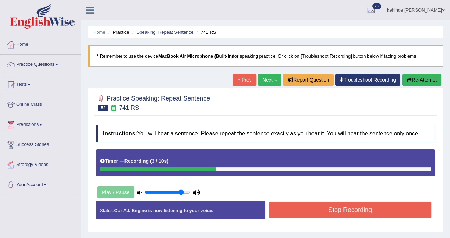
click at [279, 215] on button "Stop Recording" at bounding box center [350, 210] width 163 height 16
